Goal: Task Accomplishment & Management: Manage account settings

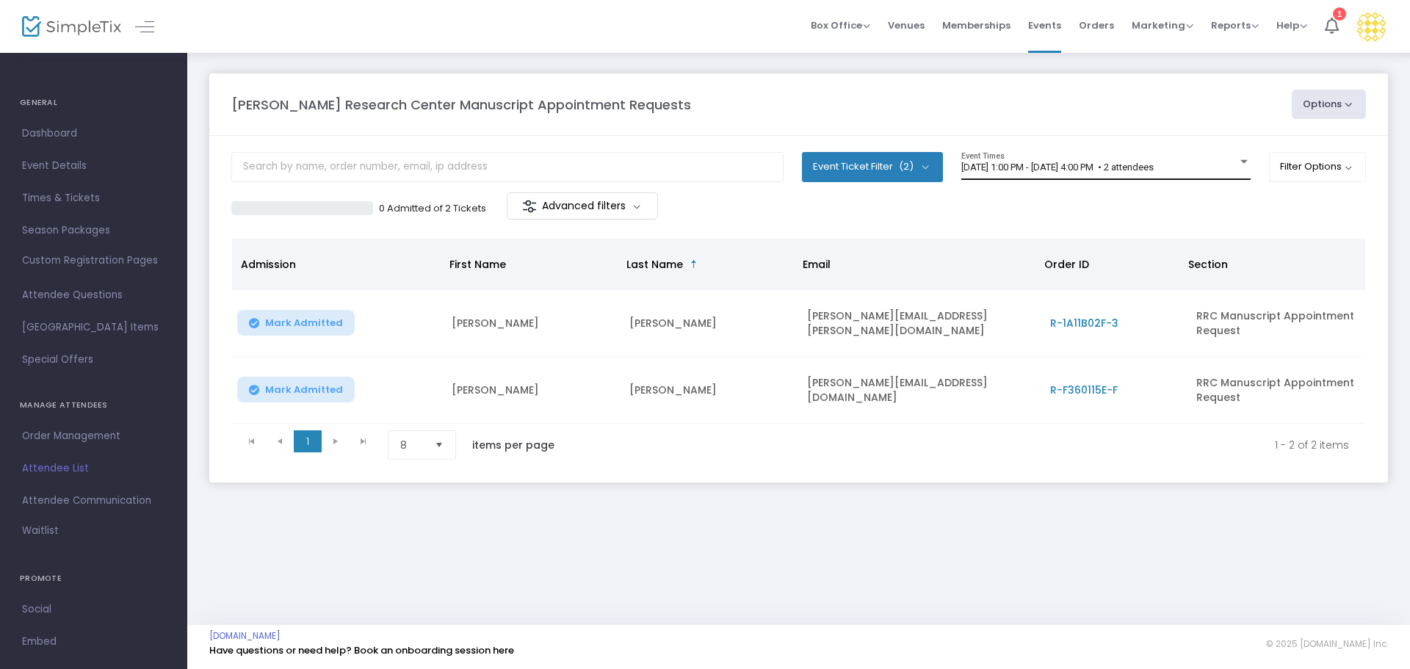
click at [1032, 170] on span "[DATE] 1:00 PM - [DATE] 4:00 PM • 2 attendees" at bounding box center [1057, 167] width 192 height 11
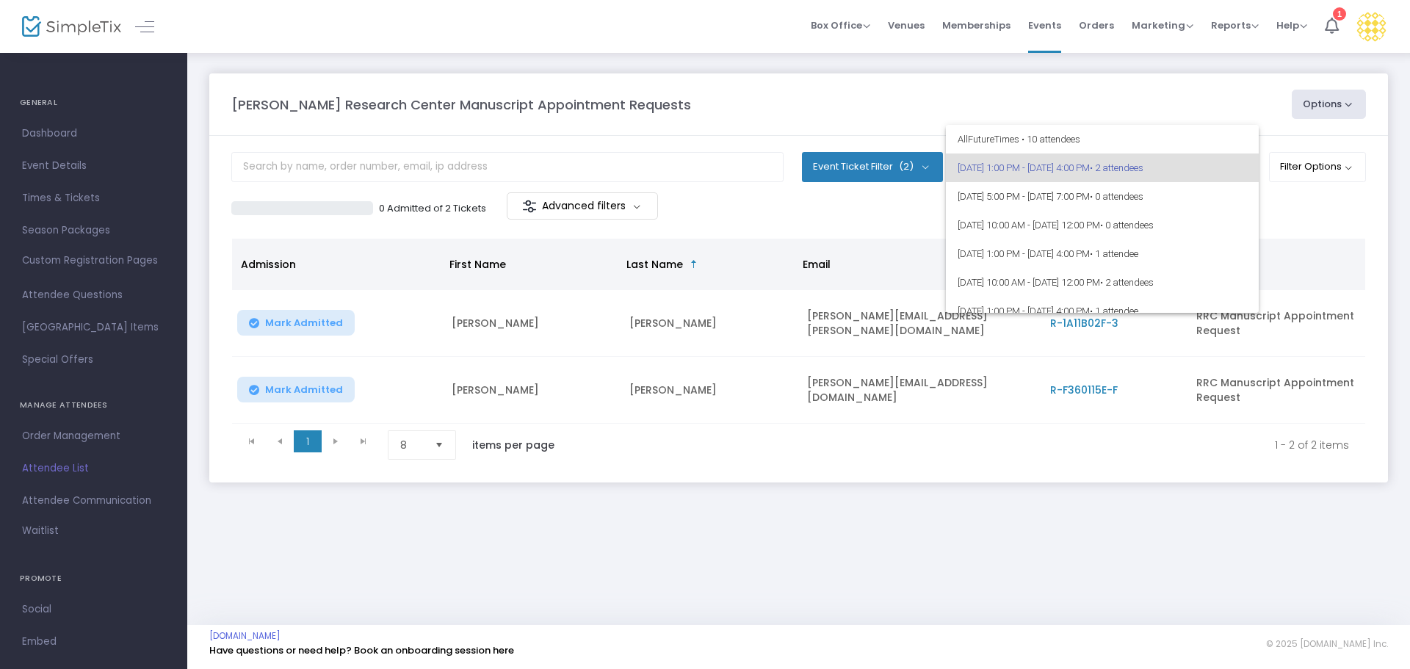
click at [1048, 165] on span "[DATE] 1:00 PM - [DATE] 4:00 PM • 2 attendees" at bounding box center [1102, 167] width 289 height 29
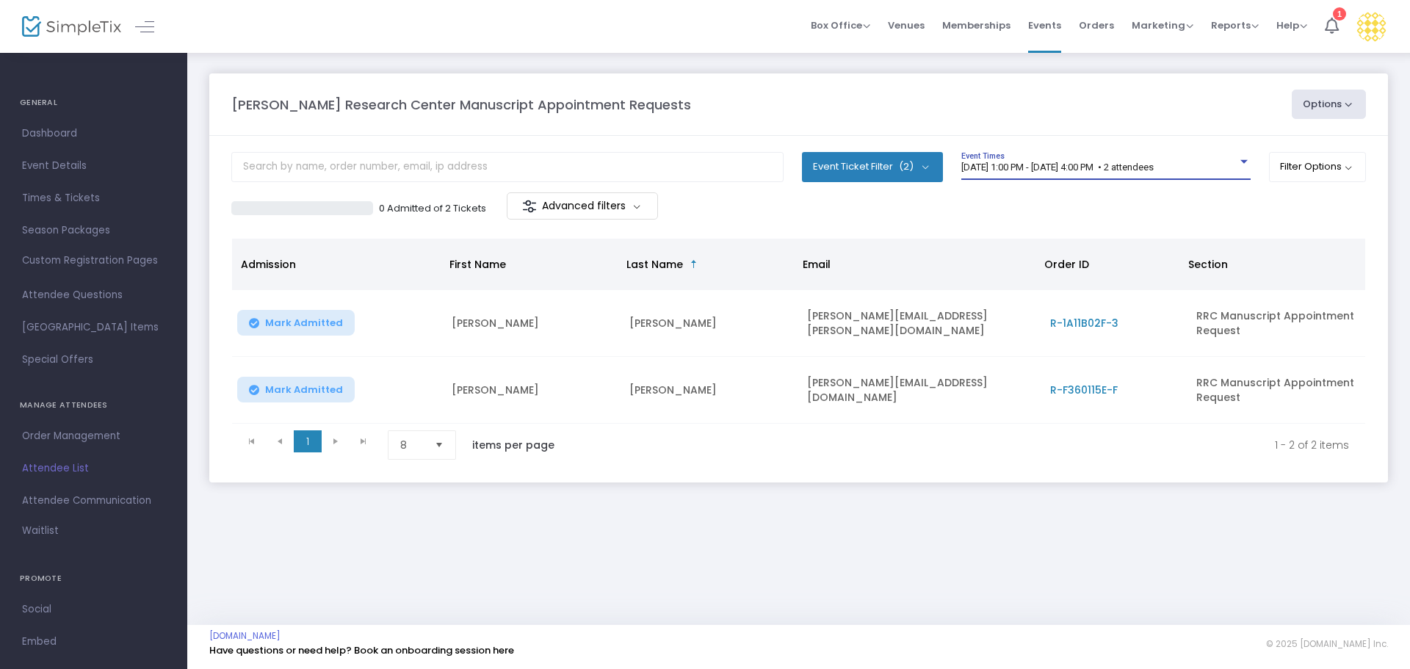
click at [1042, 167] on span "[DATE] 1:00 PM - [DATE] 4:00 PM • 2 attendees" at bounding box center [1057, 167] width 192 height 11
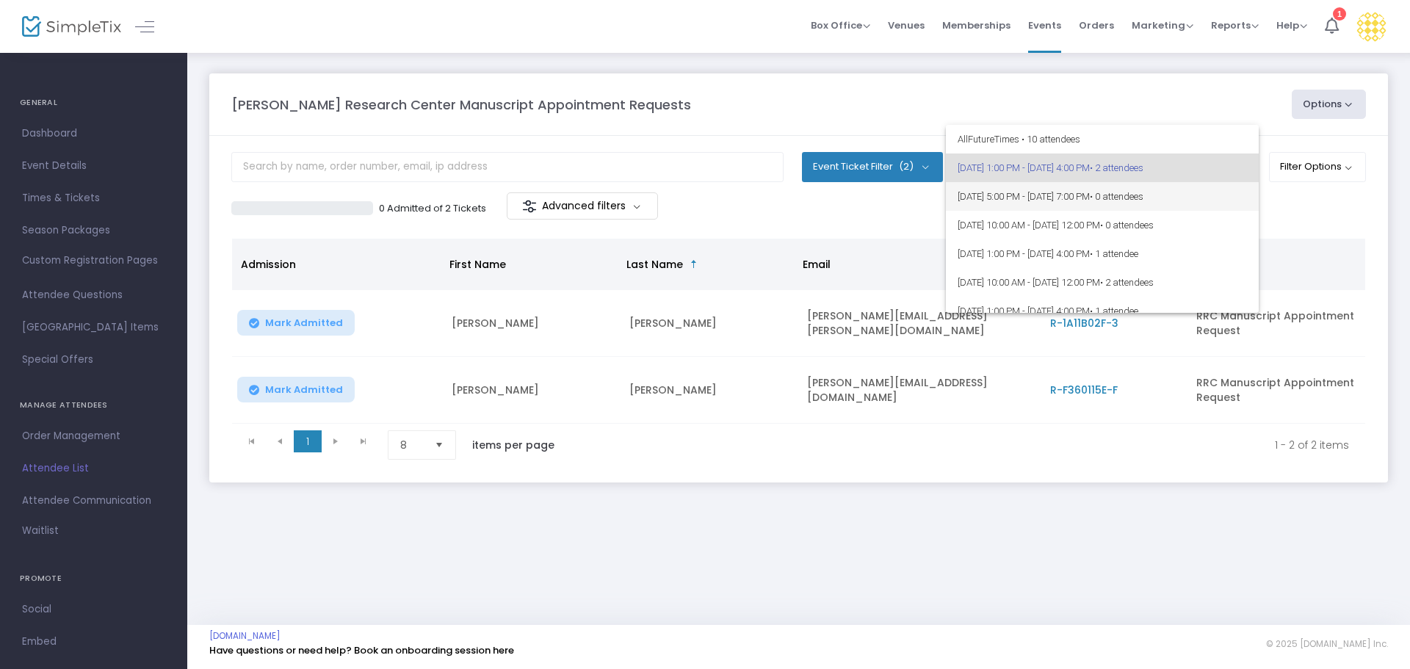
click at [999, 190] on span "[DATE] 5:00 PM - [DATE] 7:00 PM • 0 attendees" at bounding box center [1102, 196] width 289 height 29
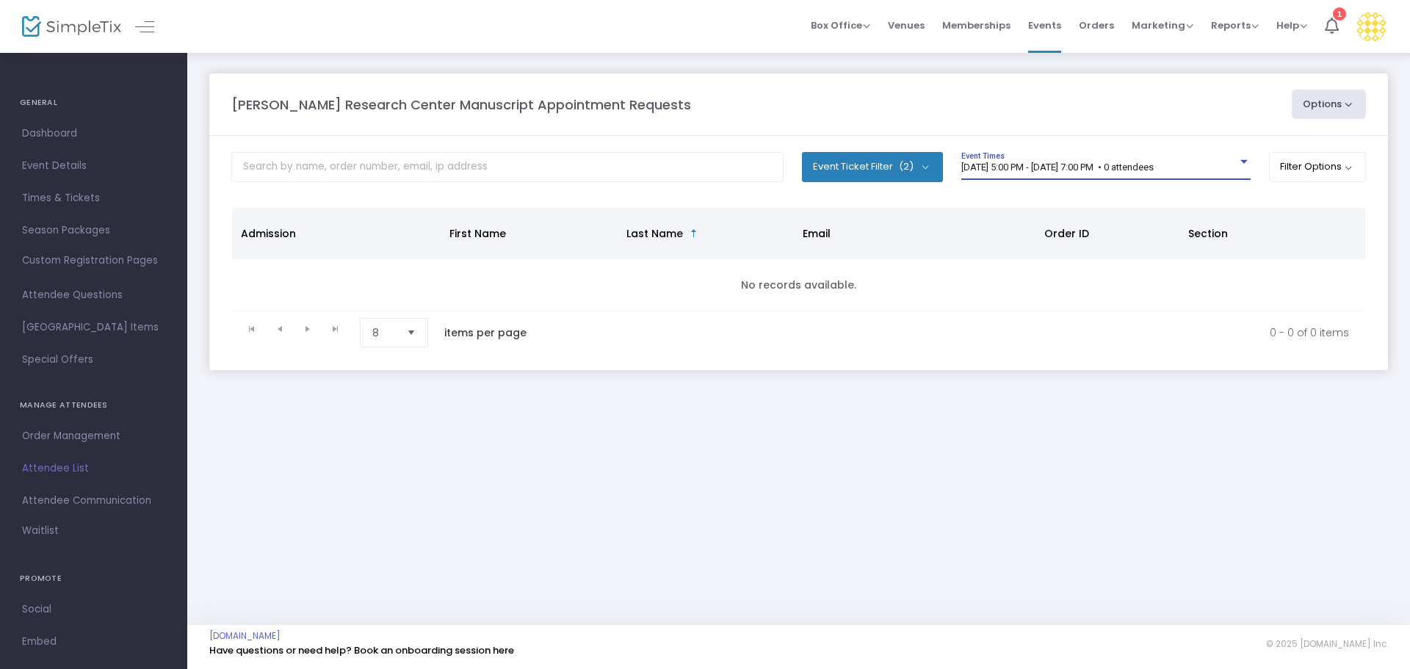
click at [992, 174] on div "[DATE] 5:00 PM - [DATE] 7:00 PM • 0 attendees Event Times" at bounding box center [1105, 166] width 289 height 28
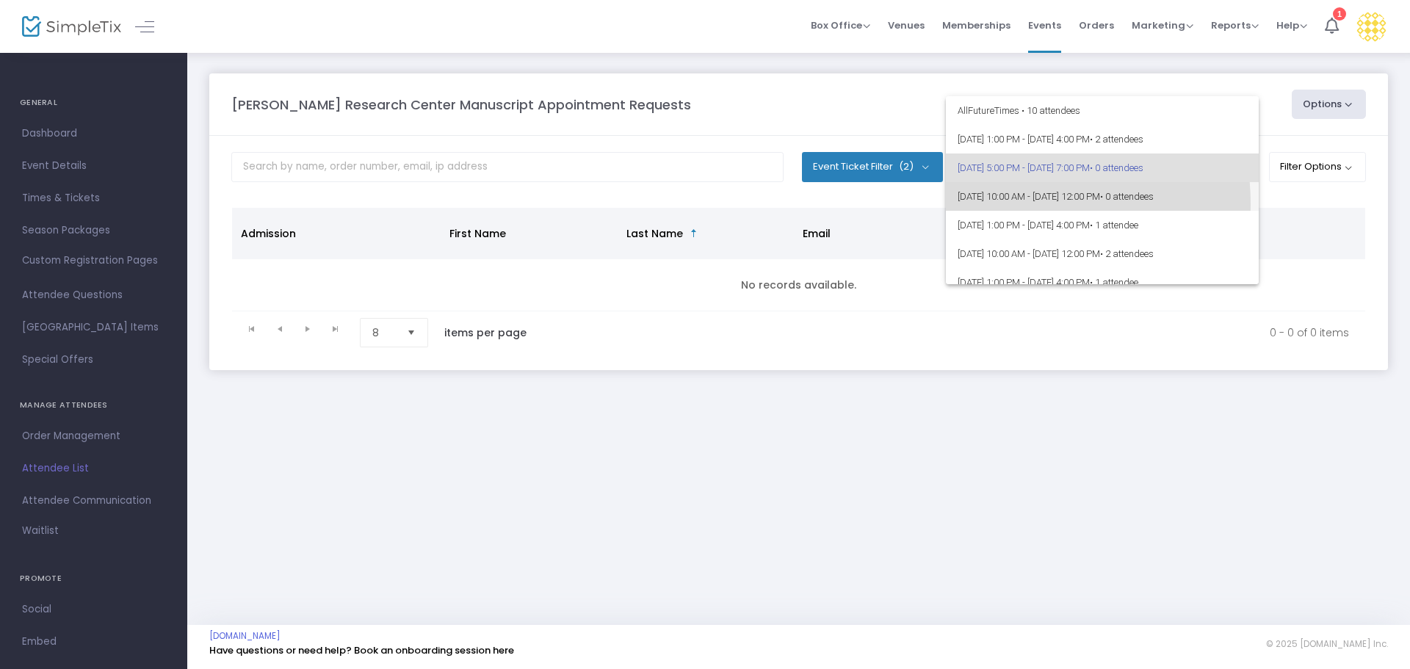
click at [1005, 203] on span "[DATE] 10:00 AM - [DATE] 12:00 PM • 0 attendees" at bounding box center [1102, 196] width 289 height 29
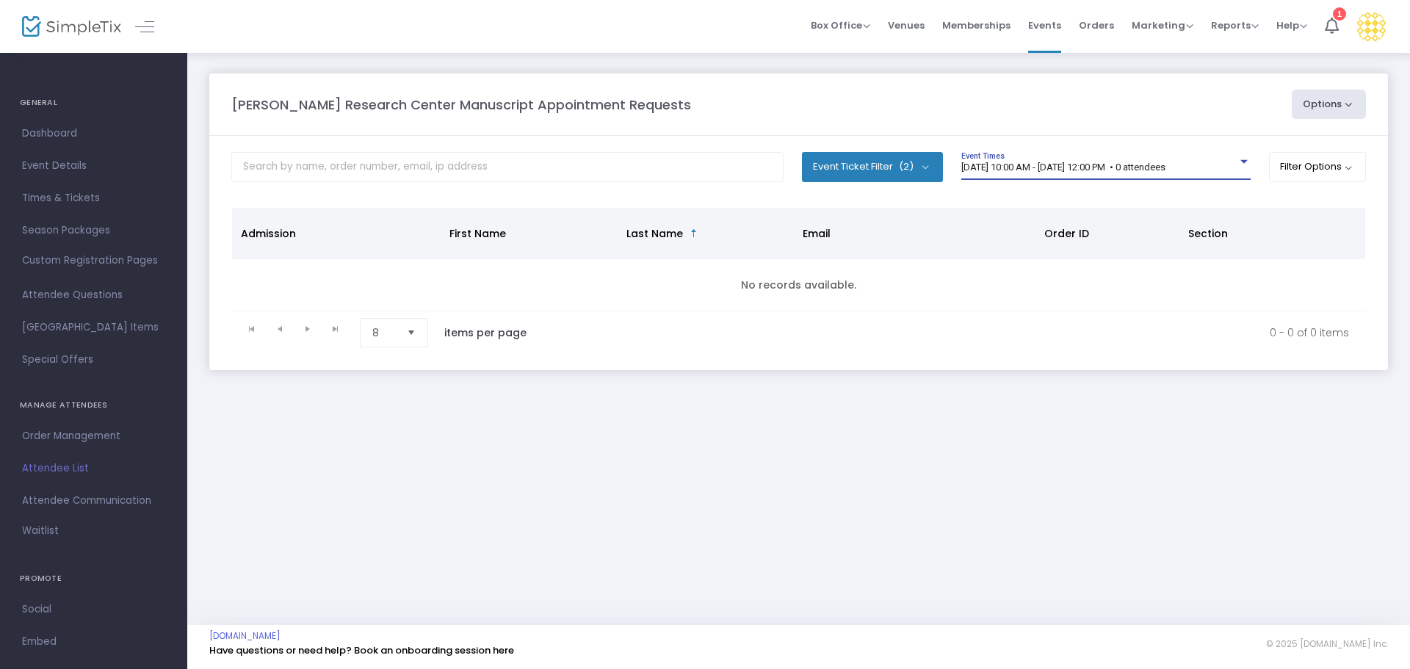
click at [1002, 167] on span "[DATE] 10:00 AM - [DATE] 12:00 PM • 0 attendees" at bounding box center [1063, 167] width 204 height 11
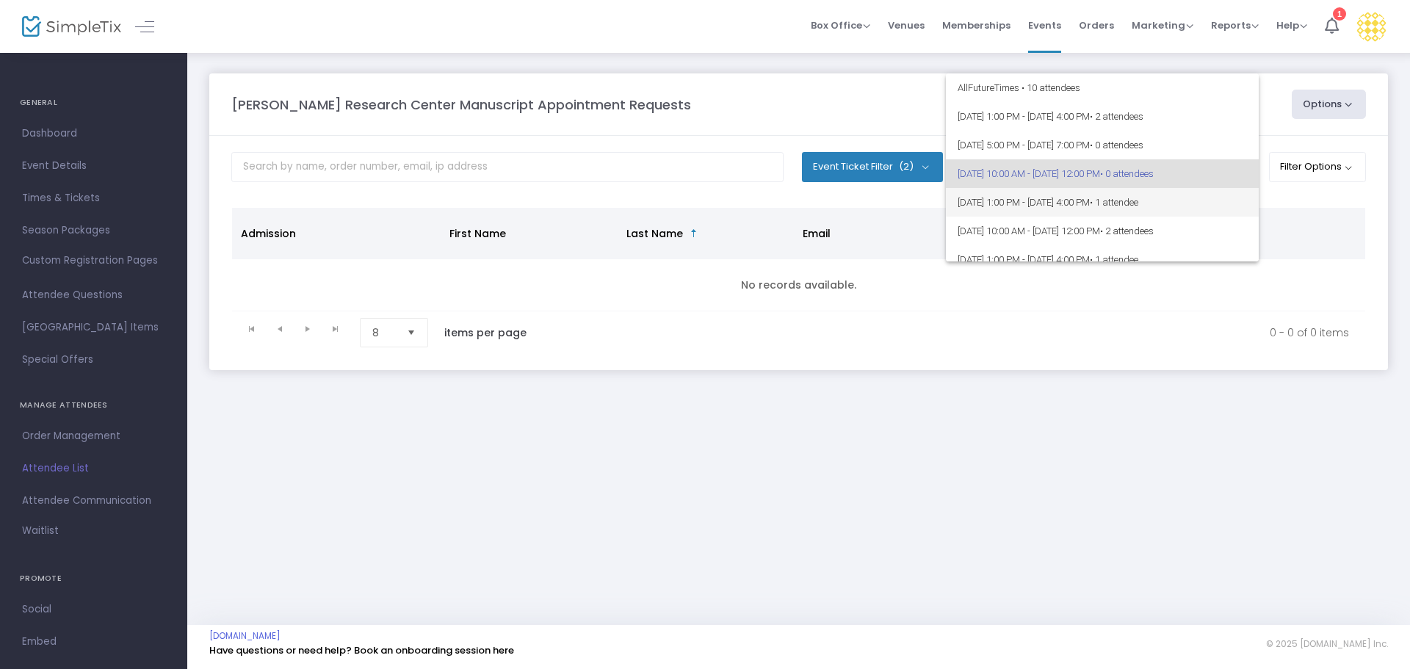
scroll to position [7, 0]
click at [1015, 192] on span "[DATE] 1:00 PM - [DATE] 4:00 PM • 1 attendee" at bounding box center [1102, 195] width 289 height 29
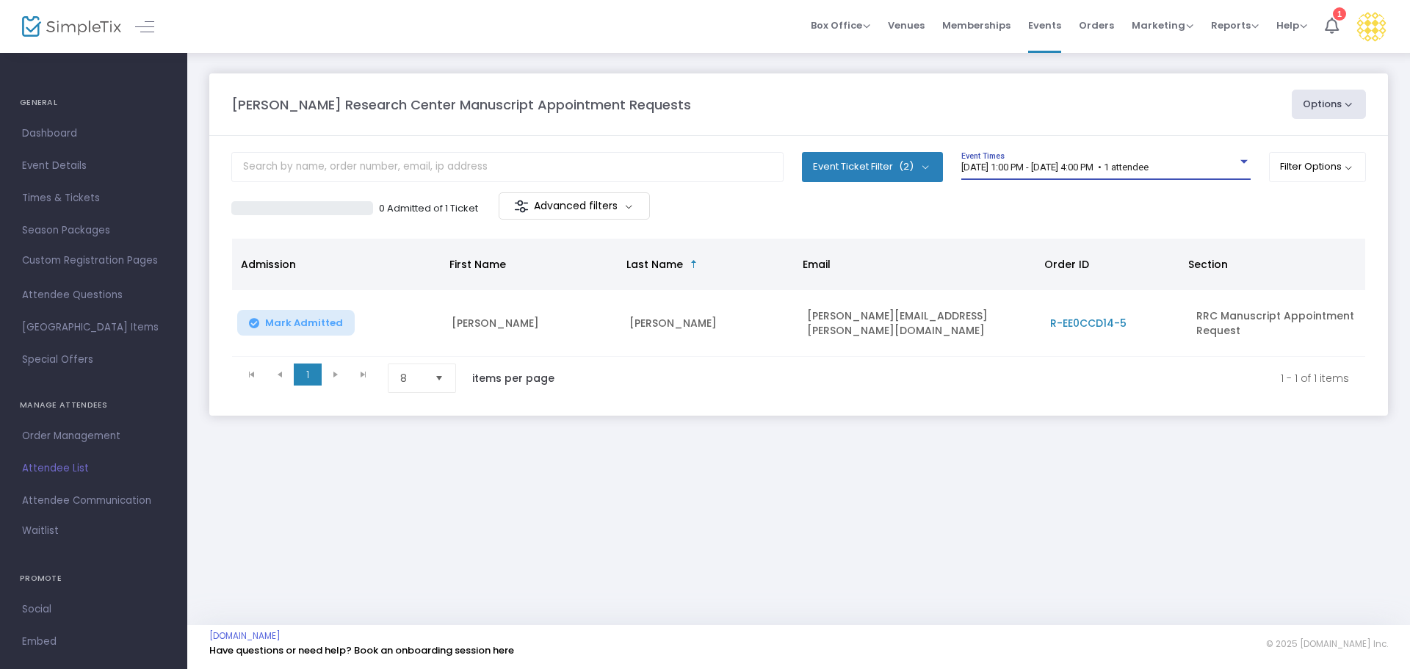
click at [1005, 166] on span "[DATE] 1:00 PM - [DATE] 4:00 PM • 1 attendee" at bounding box center [1054, 167] width 187 height 11
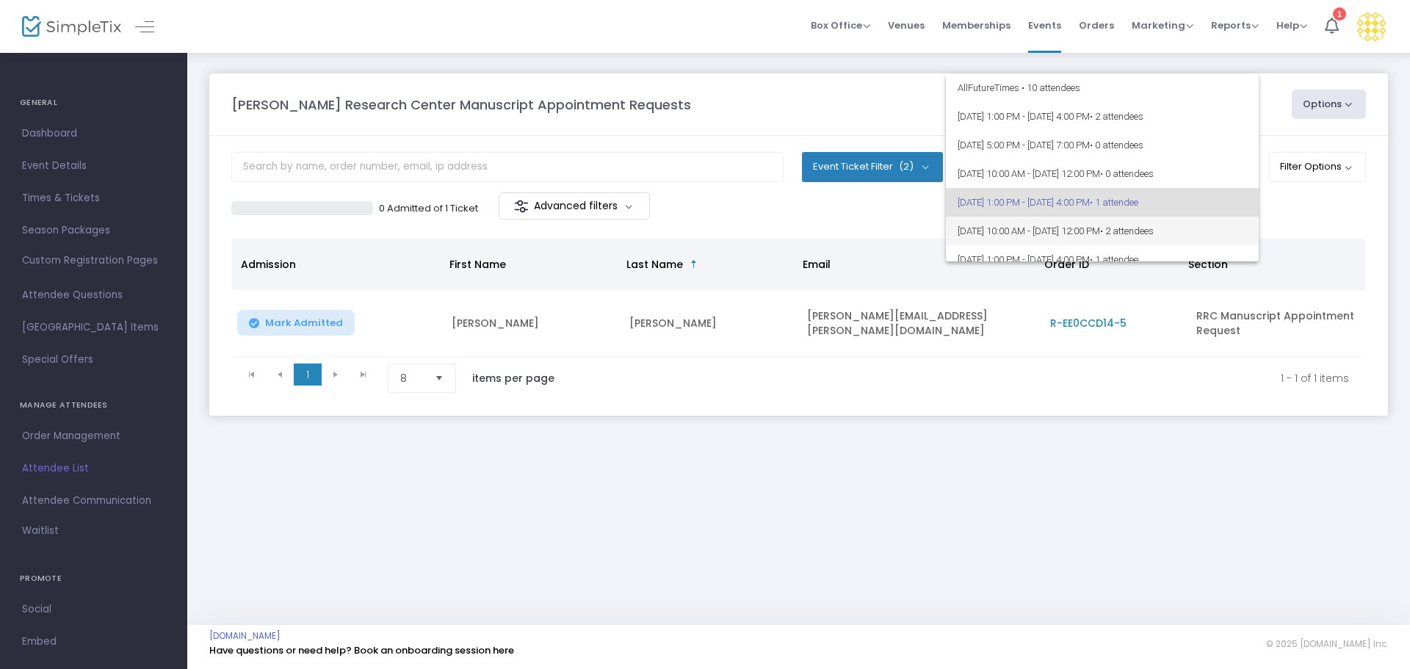
scroll to position [35, 0]
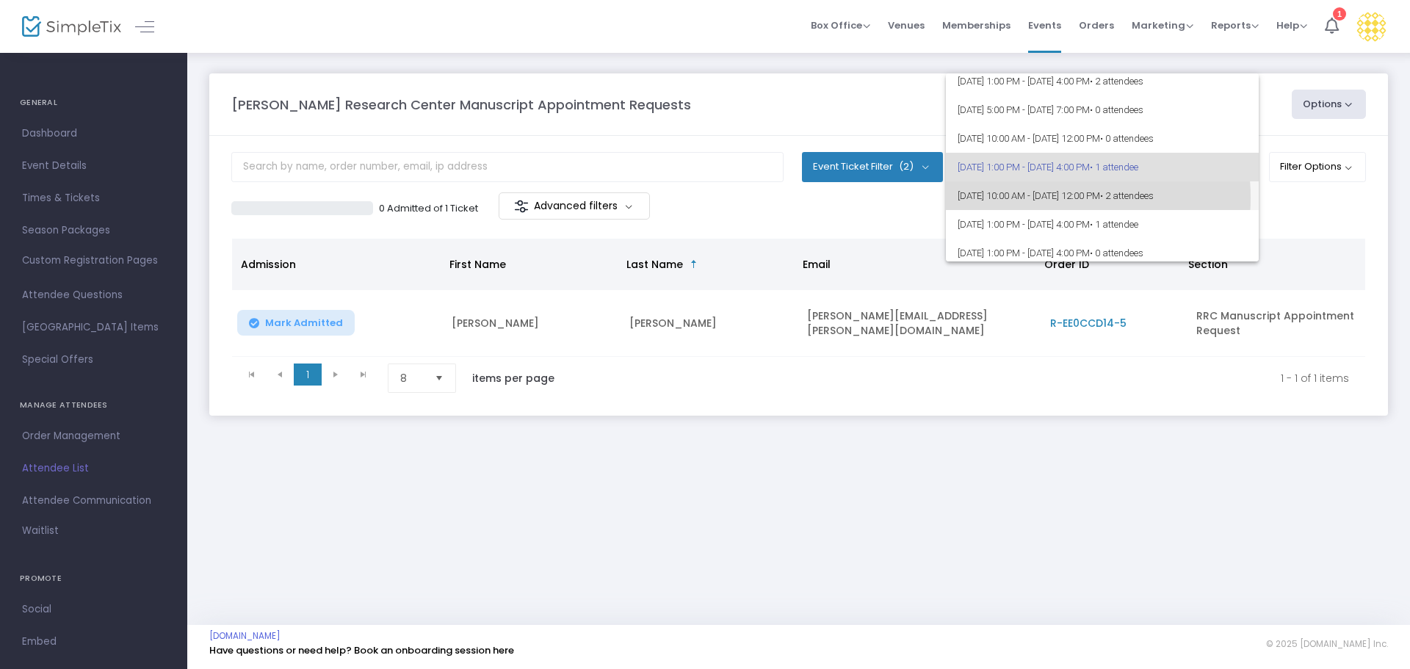
click at [1030, 198] on span "[DATE] 10:00 AM - [DATE] 12:00 PM • 2 attendees" at bounding box center [1102, 195] width 289 height 29
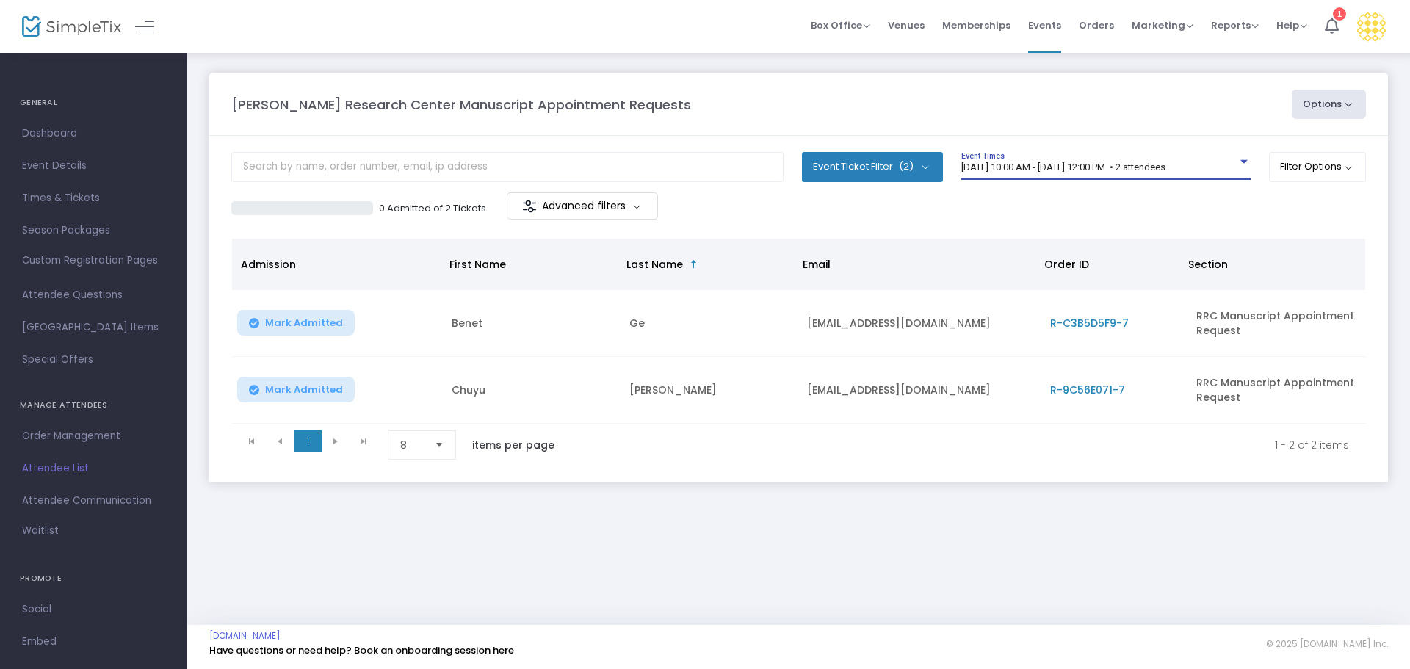
click at [1018, 171] on span "[DATE] 10:00 AM - [DATE] 12:00 PM • 2 attendees" at bounding box center [1063, 167] width 204 height 11
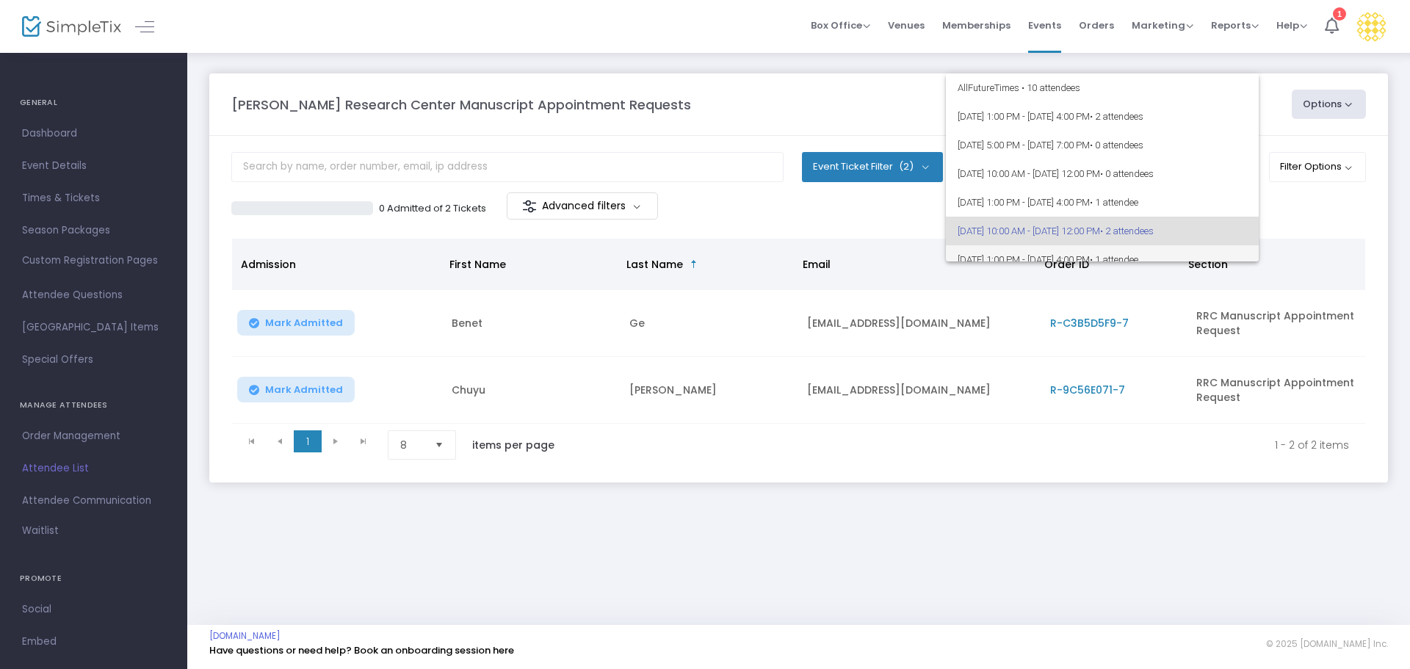
scroll to position [64, 0]
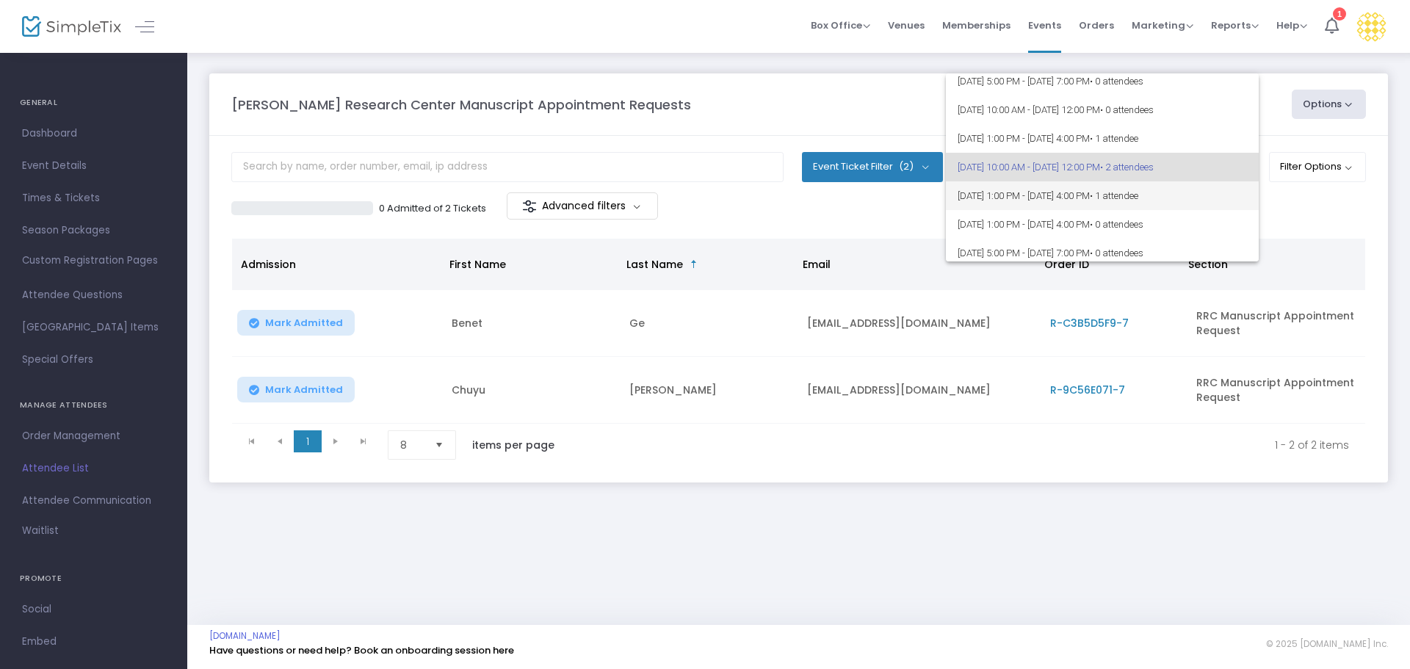
click at [1038, 200] on span "[DATE] 1:00 PM - [DATE] 4:00 PM • 1 attendee" at bounding box center [1102, 195] width 289 height 29
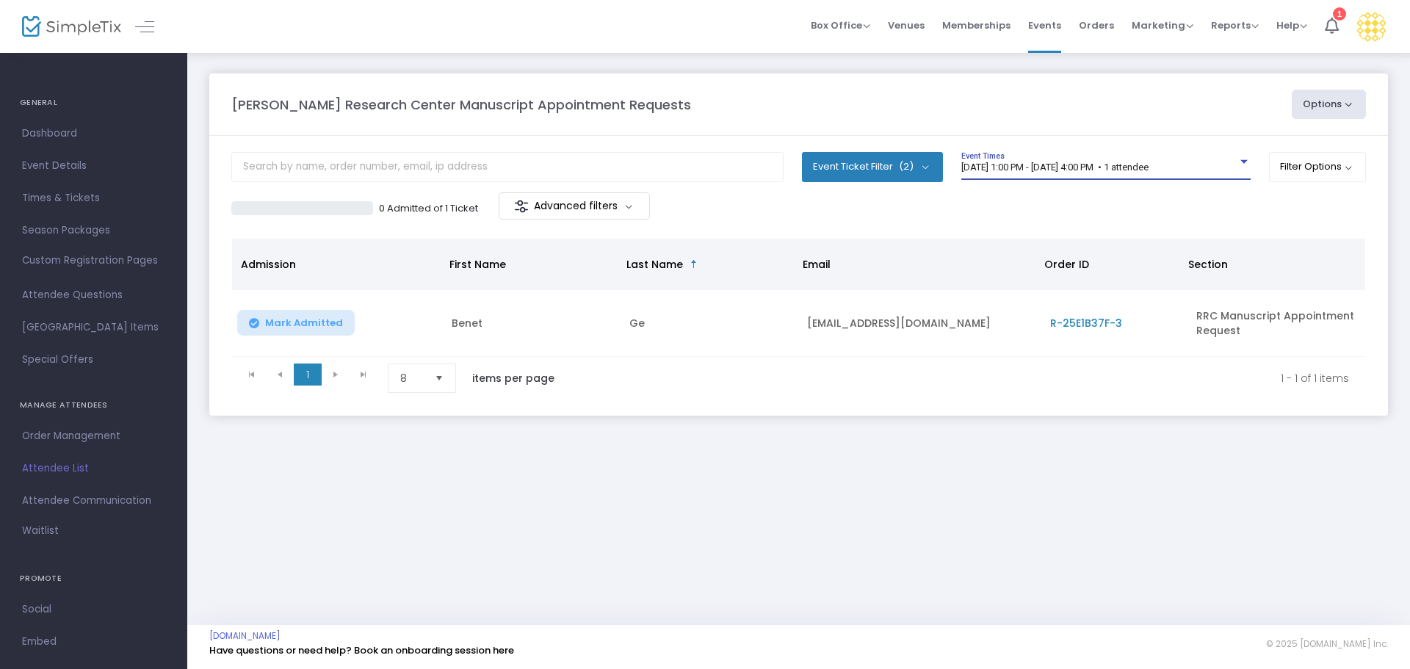
click at [1025, 167] on span "[DATE] 1:00 PM - [DATE] 4:00 PM • 1 attendee" at bounding box center [1054, 167] width 187 height 11
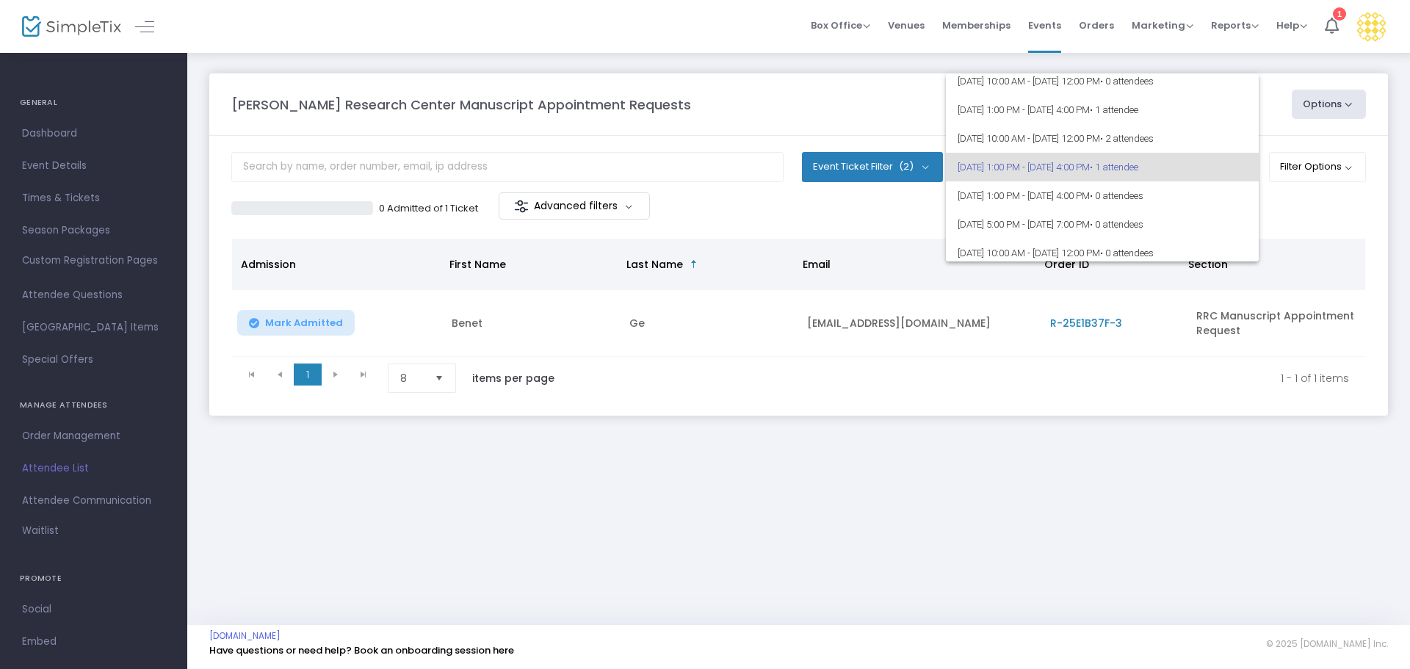
scroll to position [0, 0]
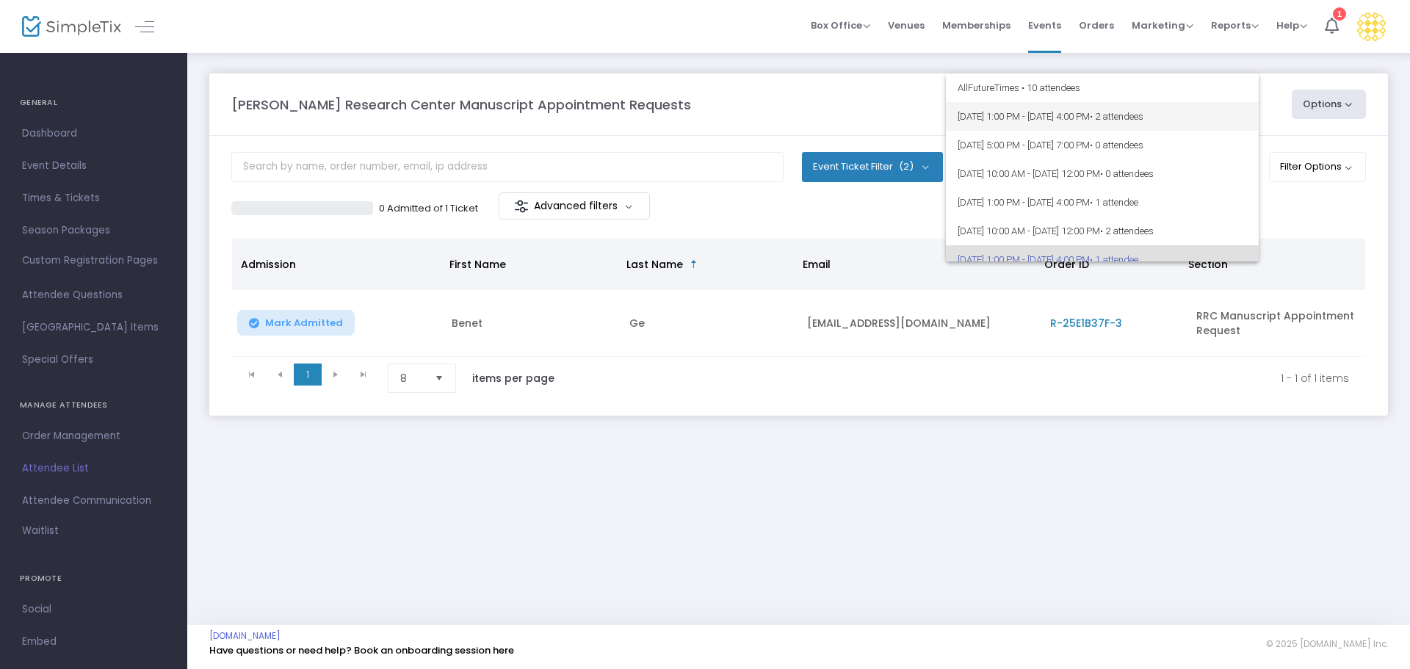
click at [1038, 119] on span "[DATE] 1:00 PM - [DATE] 4:00 PM • 2 attendees" at bounding box center [1102, 116] width 289 height 29
